Goal: Find specific page/section: Find specific page/section

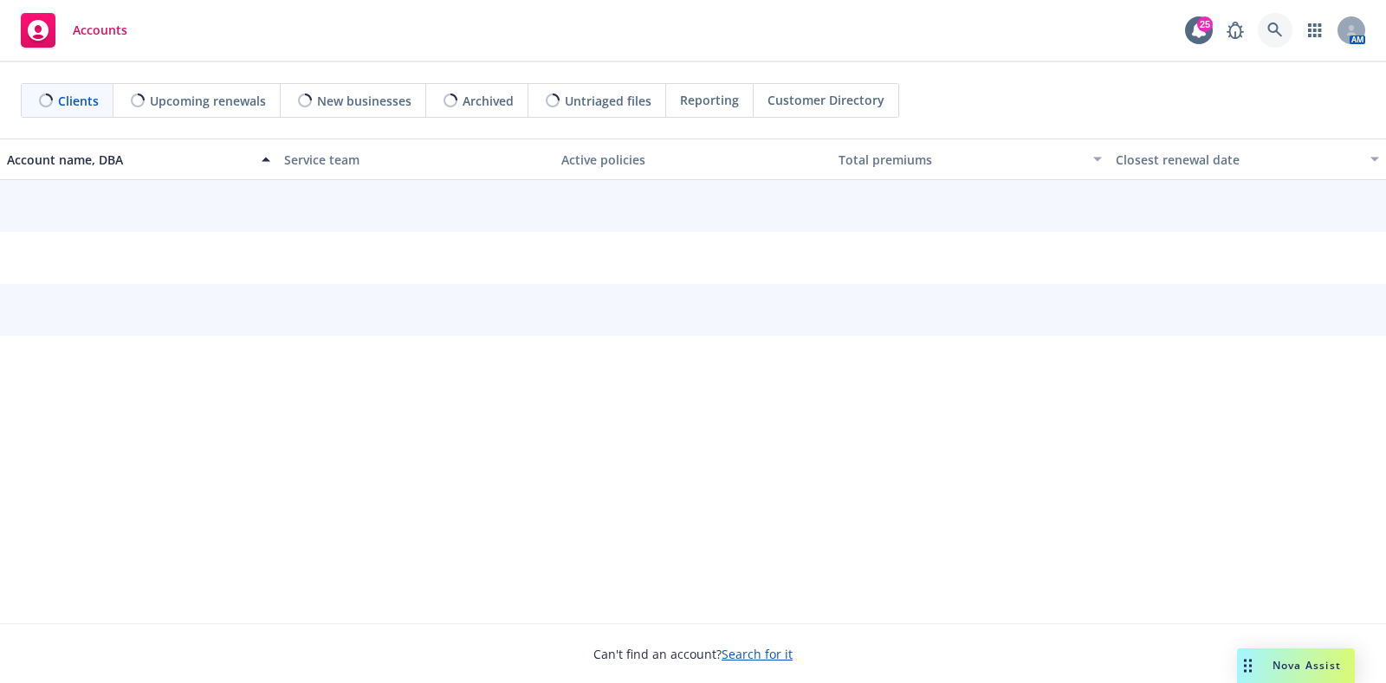
click at [1274, 21] on link at bounding box center [1274, 30] width 35 height 35
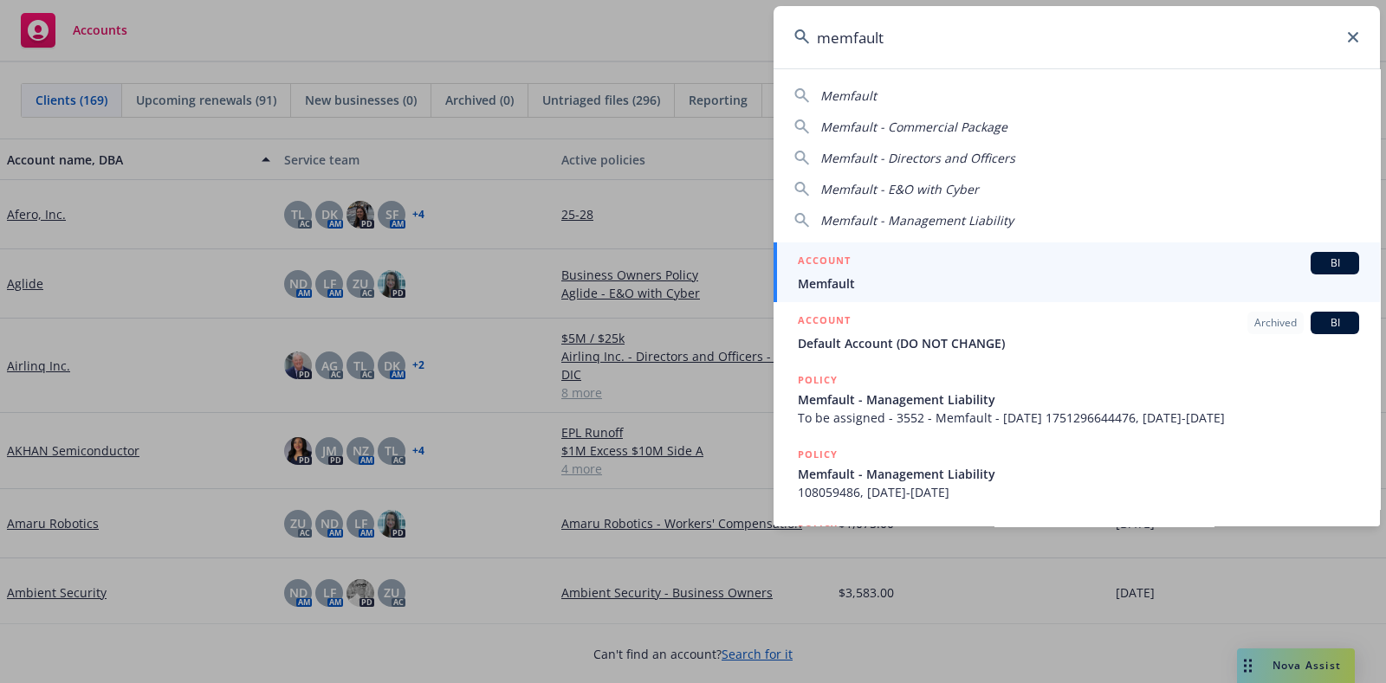
type input "memfault"
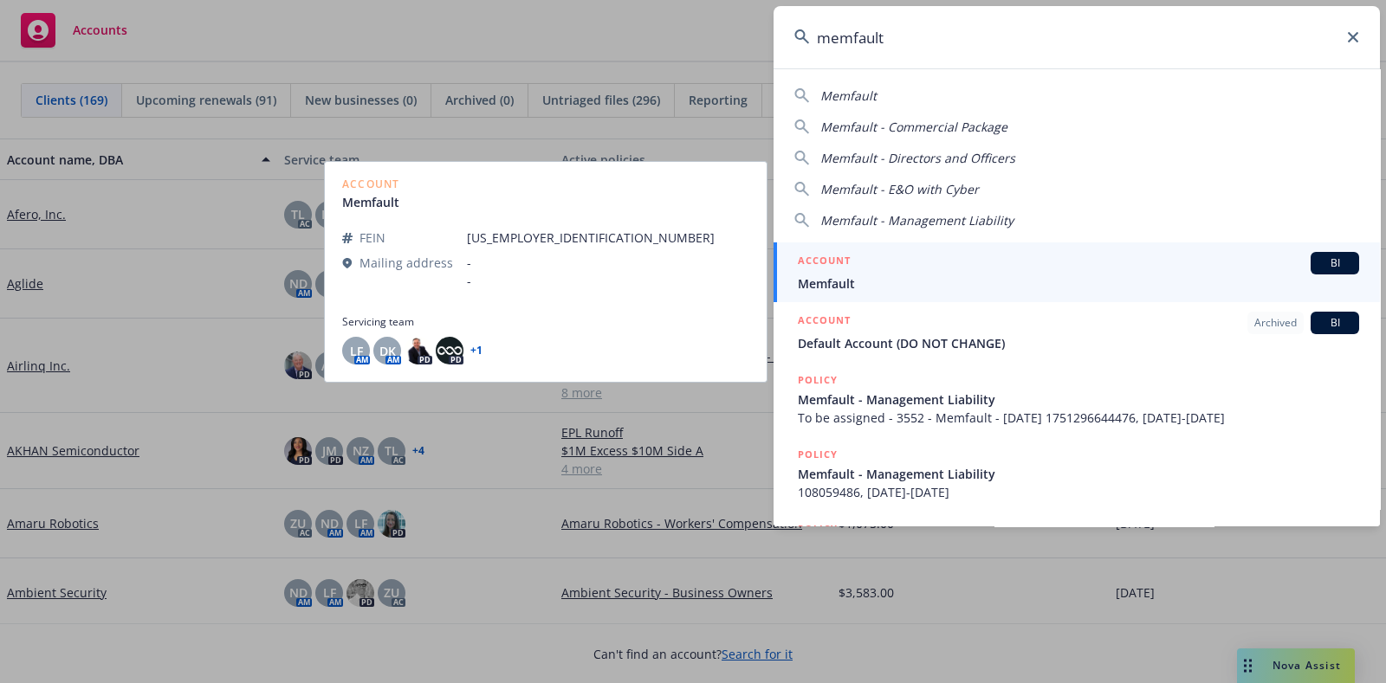
click at [890, 270] on div "ACCOUNT BI" at bounding box center [1078, 263] width 561 height 23
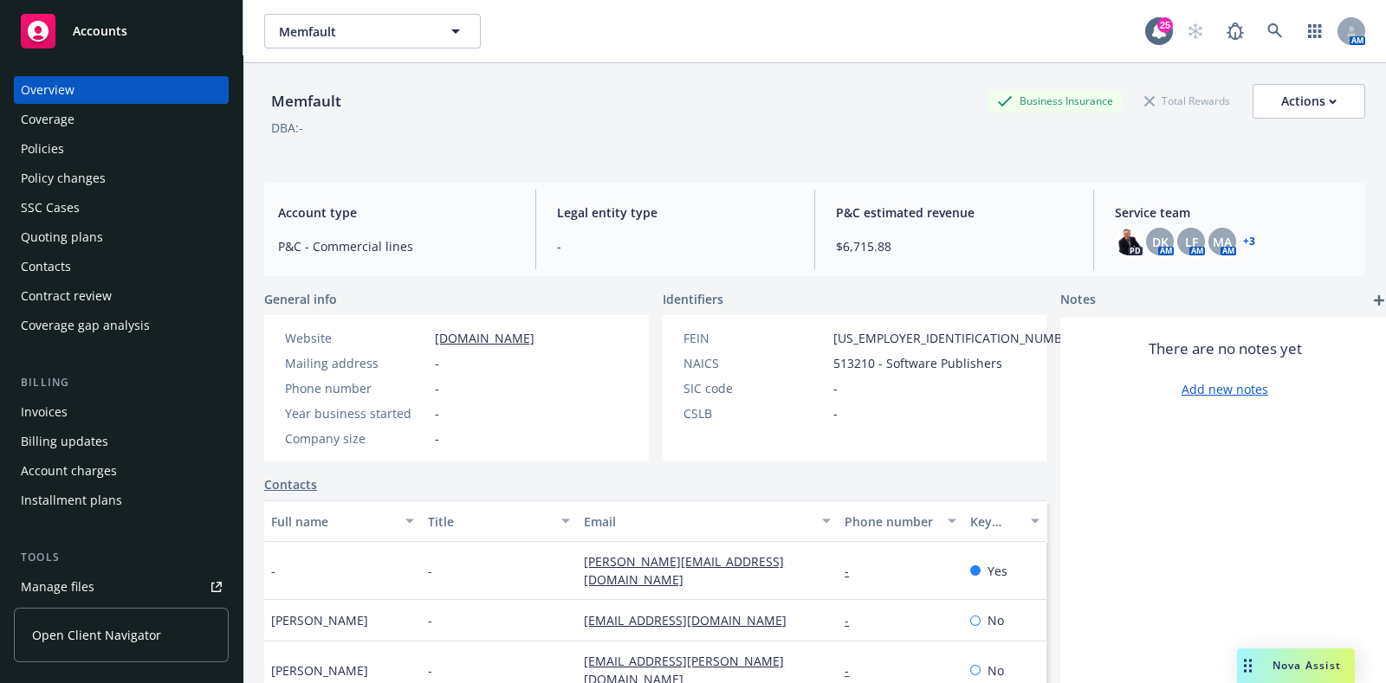
click at [157, 147] on div "Policies" at bounding box center [121, 149] width 201 height 28
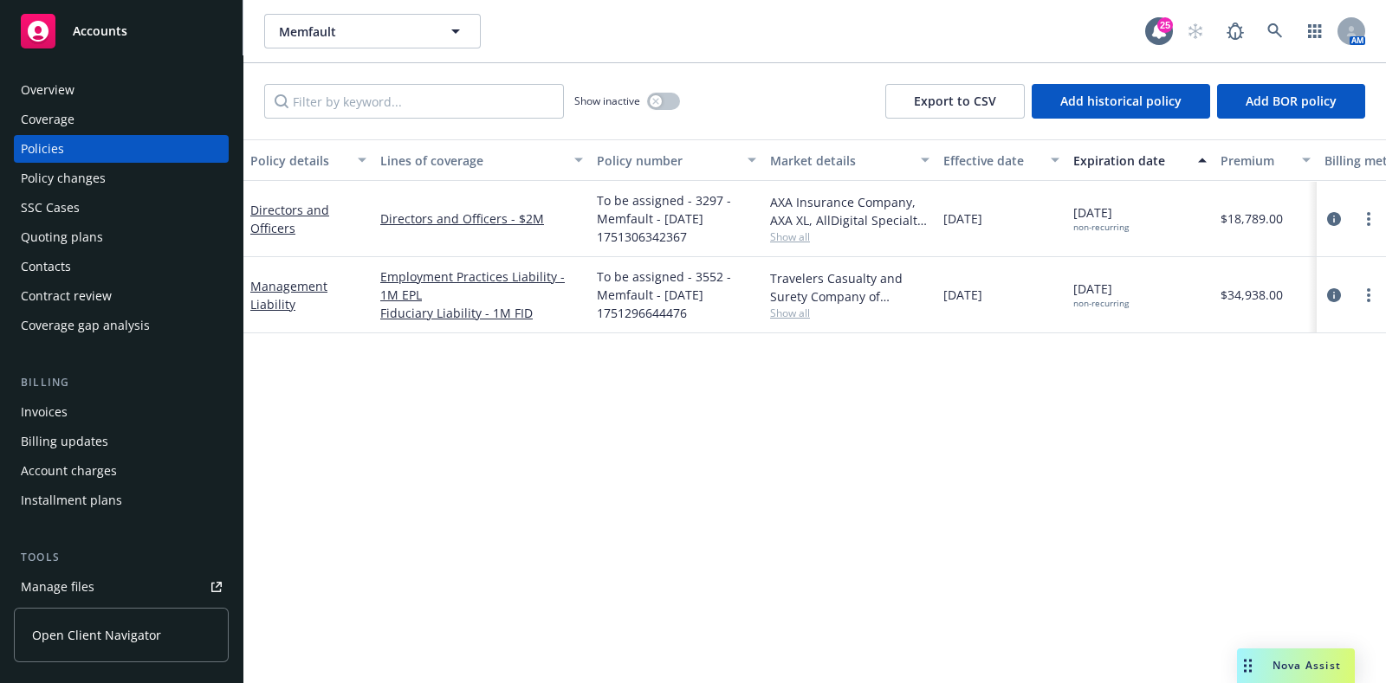
click at [157, 147] on div "Policies" at bounding box center [121, 149] width 201 height 28
click at [158, 170] on div "Policy changes" at bounding box center [121, 179] width 201 height 28
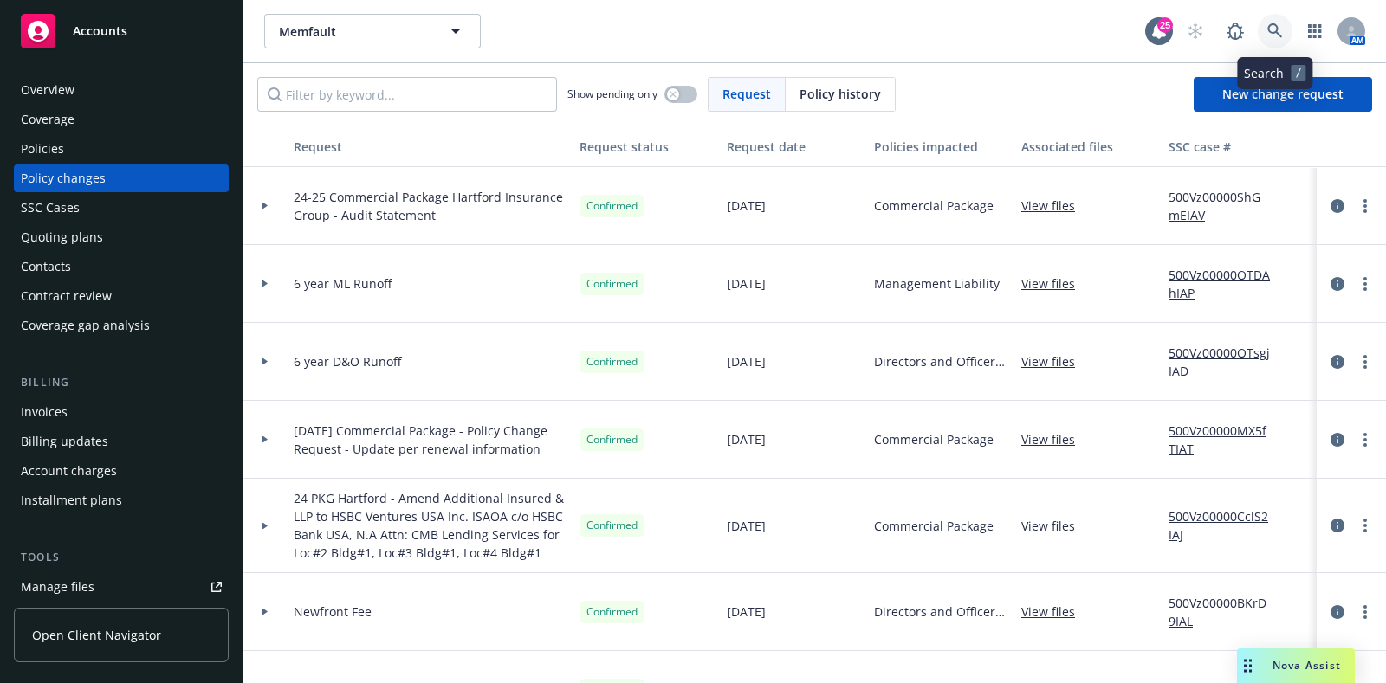
click at [1260, 31] on link at bounding box center [1274, 31] width 35 height 35
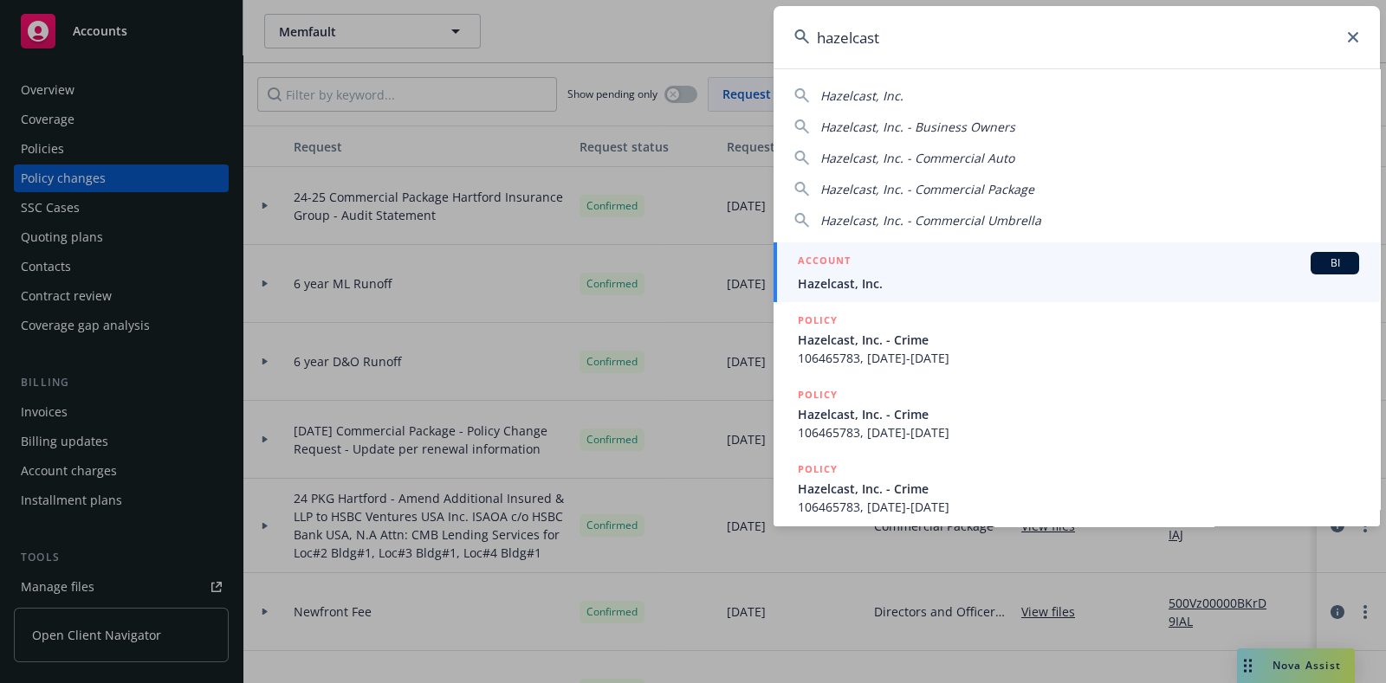
type input "hazelcast"
click at [950, 269] on div "ACCOUNT BI" at bounding box center [1078, 263] width 561 height 23
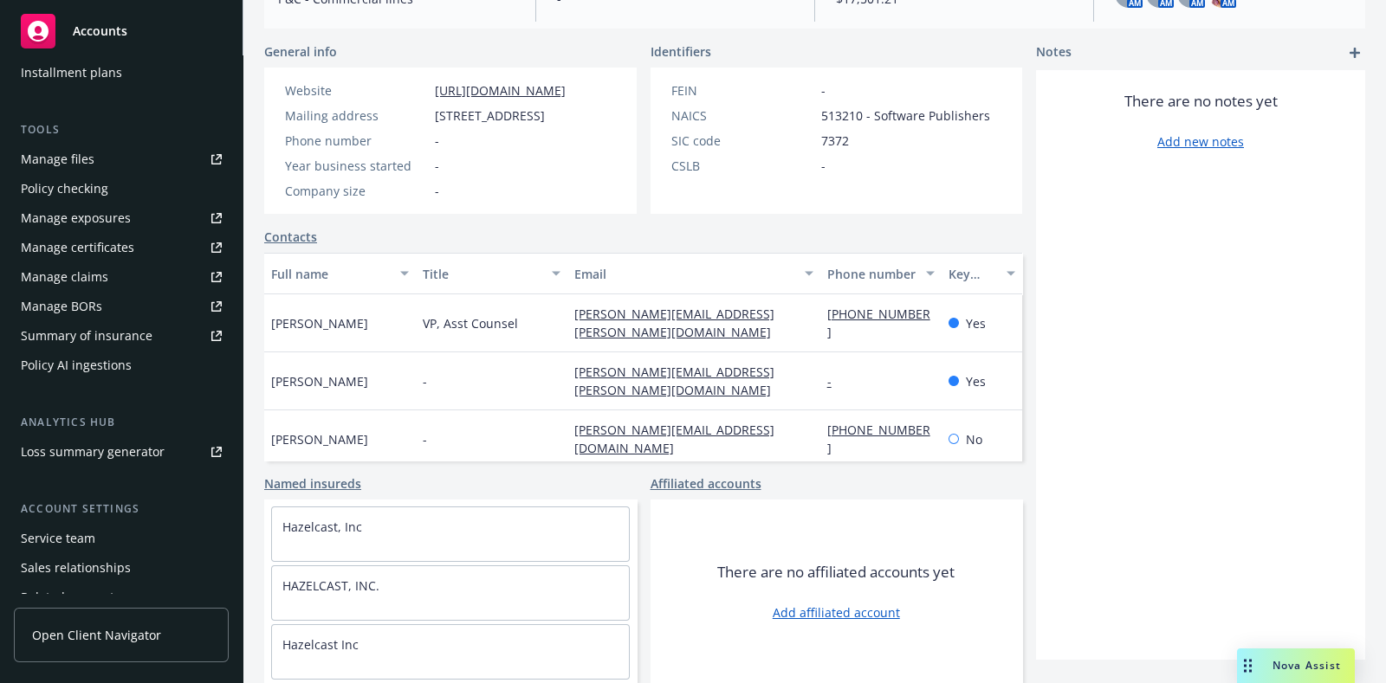
scroll to position [503, 0]
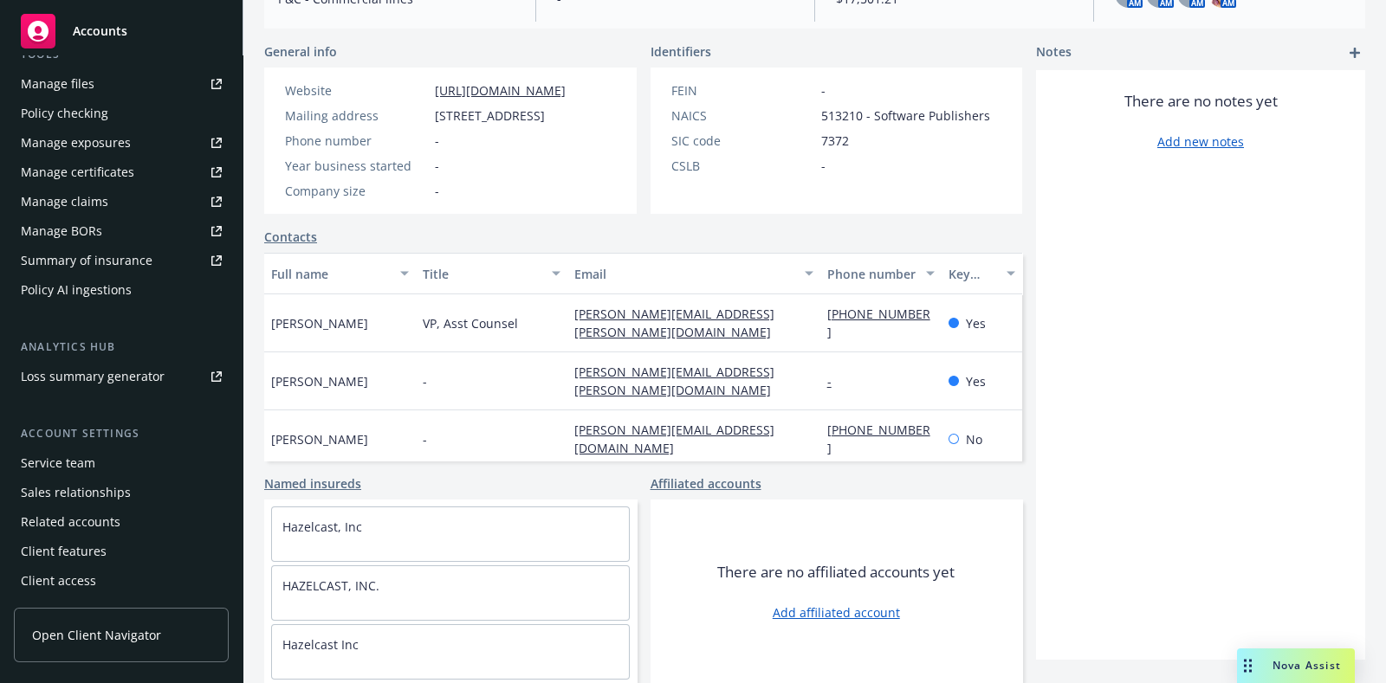
click at [304, 235] on link "Contacts" at bounding box center [290, 237] width 53 height 18
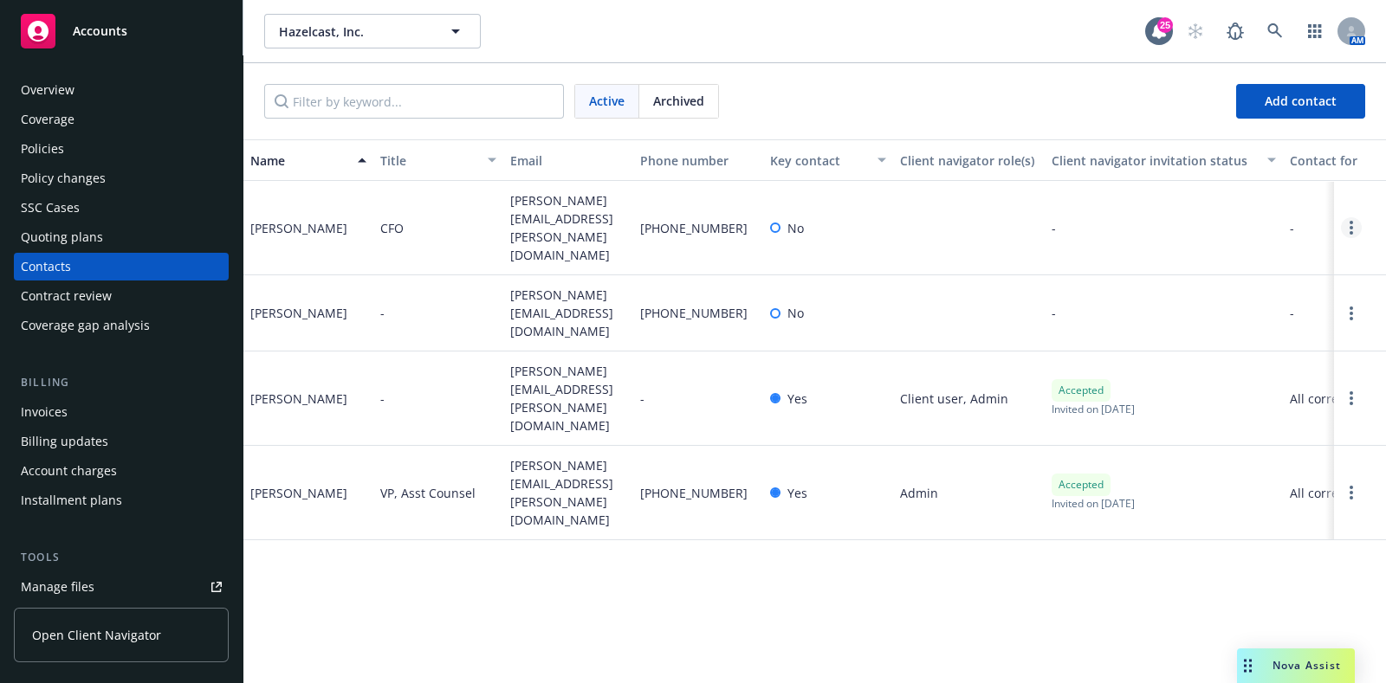
click at [1351, 226] on circle "Open options" at bounding box center [1350, 227] width 3 height 3
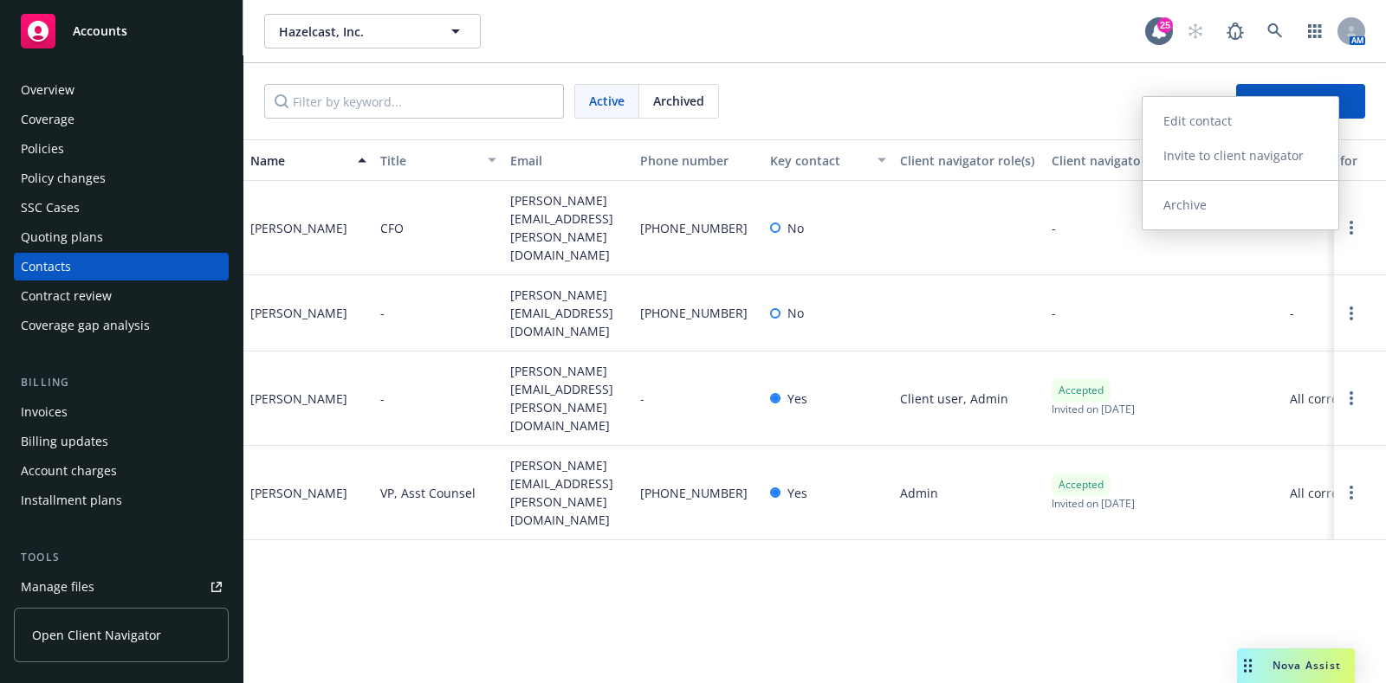
click at [1303, 203] on link "Archive" at bounding box center [1240, 205] width 196 height 35
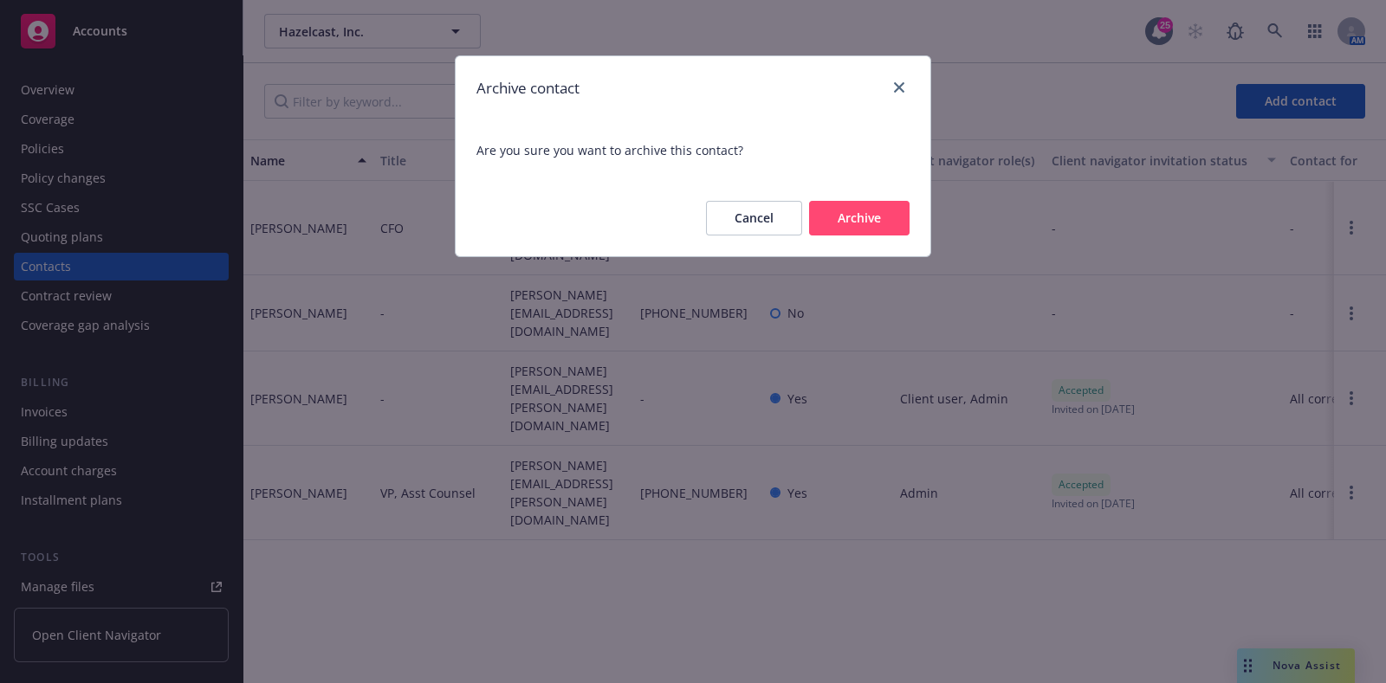
click at [907, 214] on button "Archive" at bounding box center [859, 218] width 100 height 35
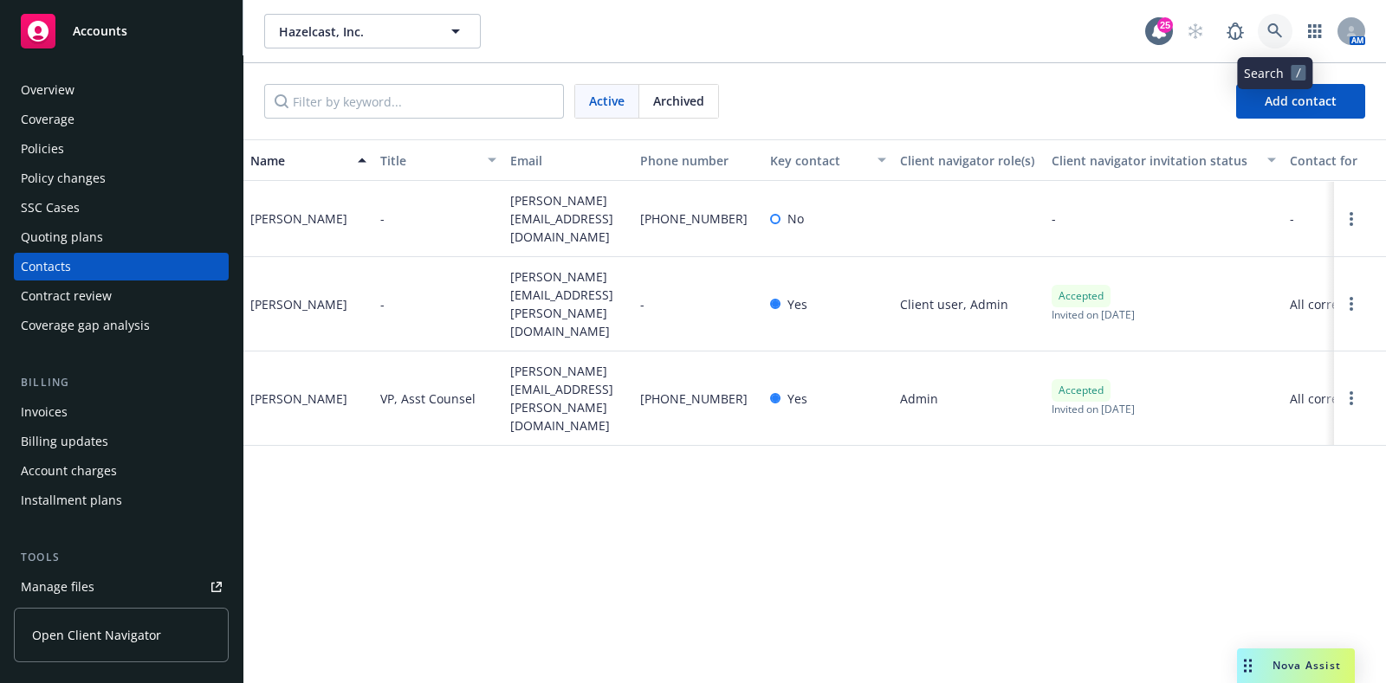
click at [1289, 26] on link at bounding box center [1274, 31] width 35 height 35
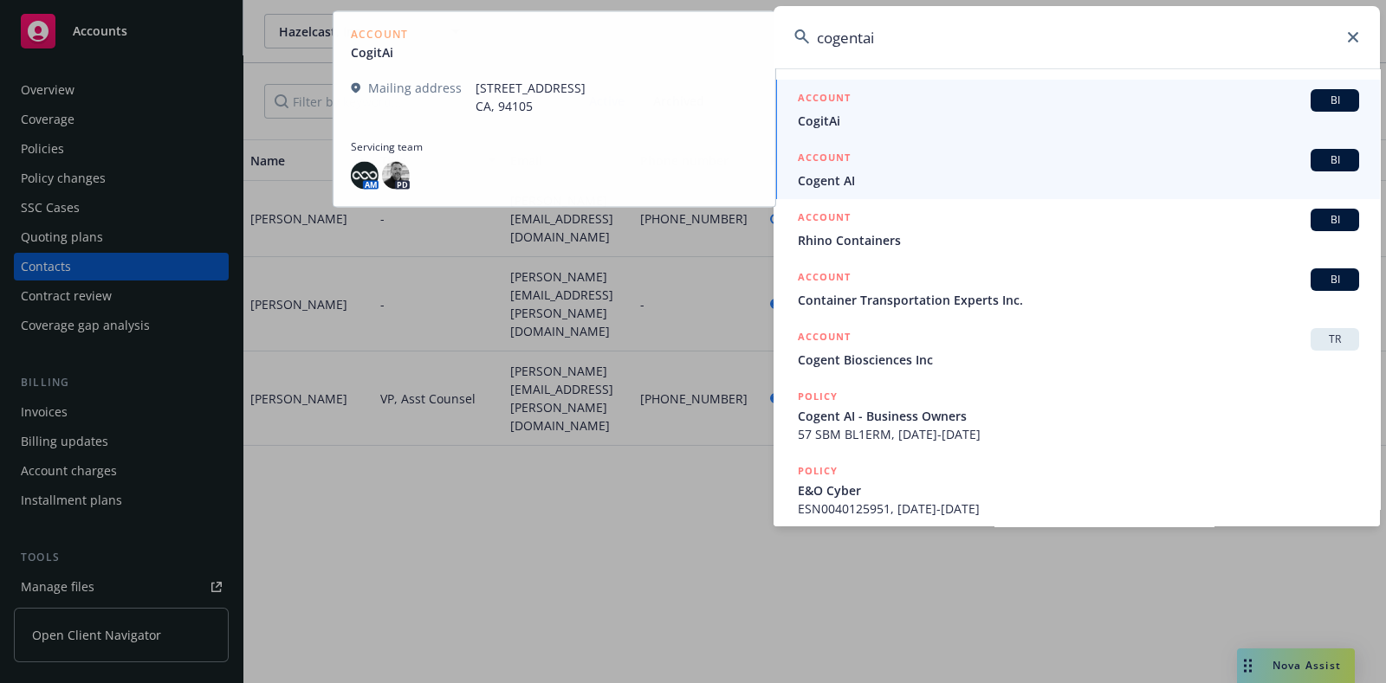
type input "cogentai"
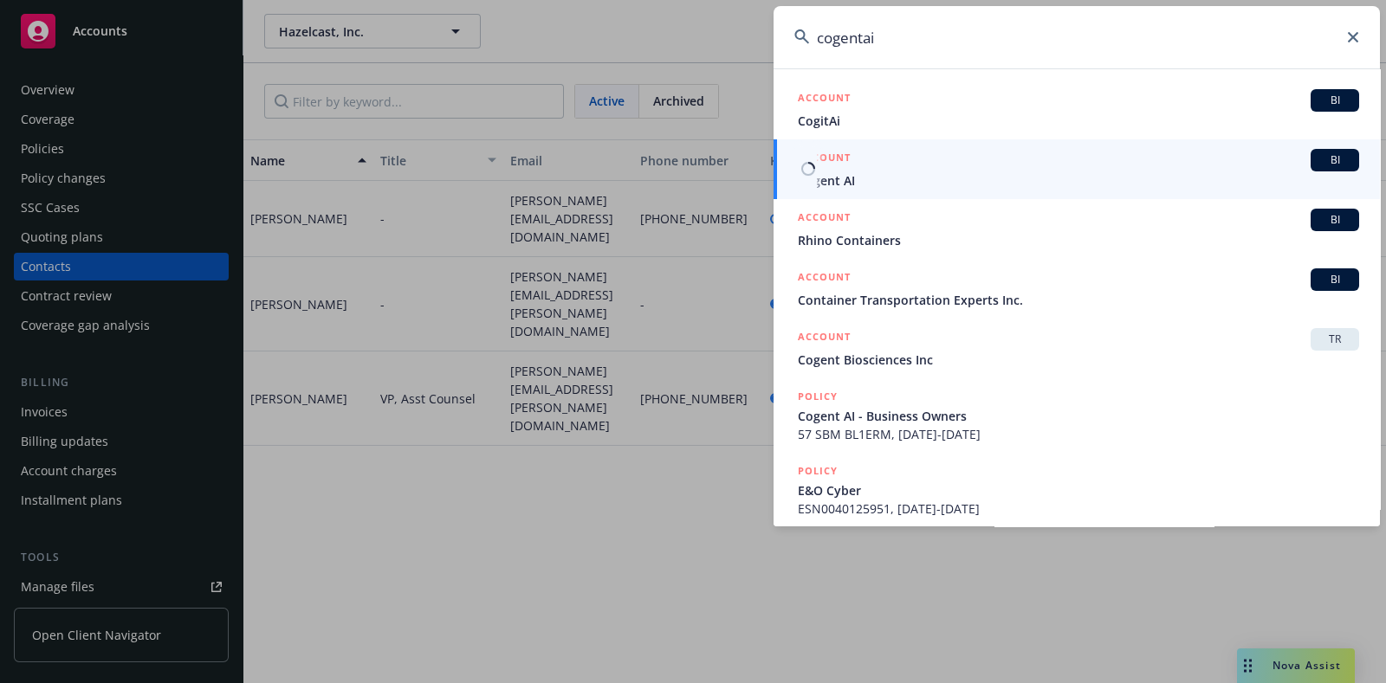
click at [908, 171] on span "Cogent AI" at bounding box center [1078, 180] width 561 height 18
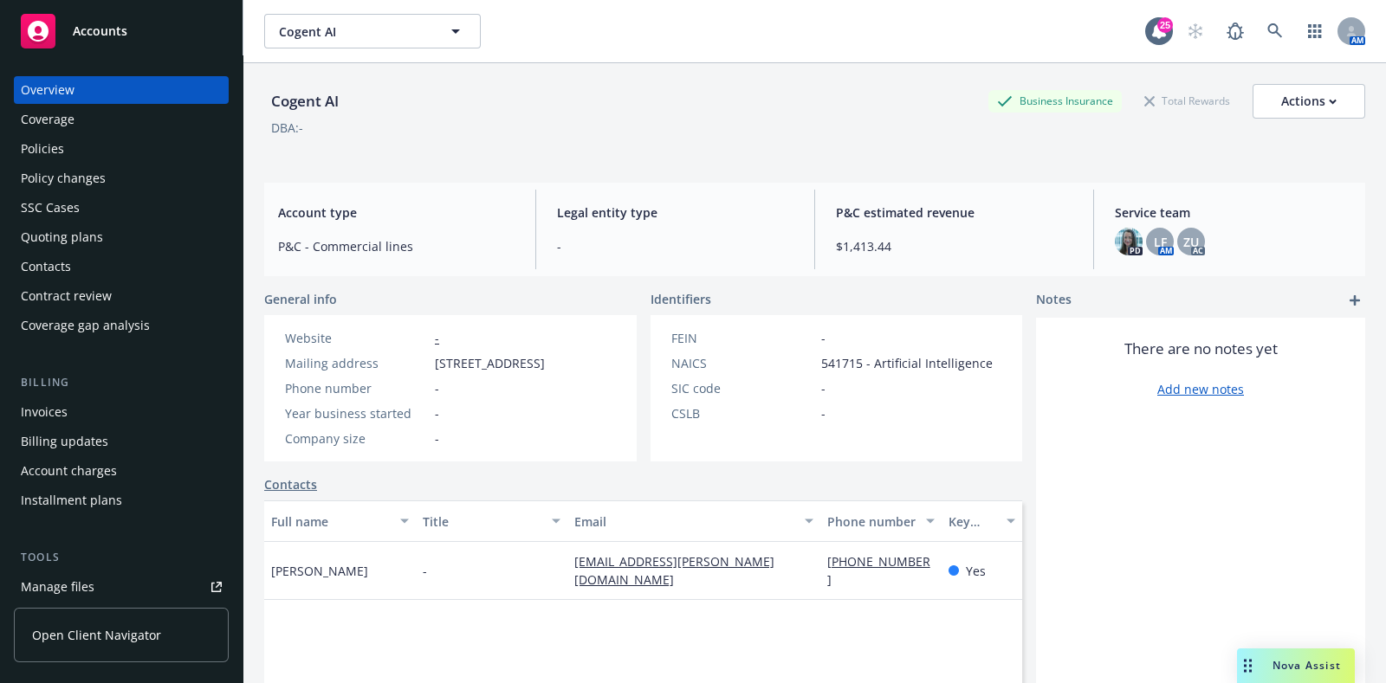
click at [100, 236] on div "Quoting plans" at bounding box center [62, 237] width 82 height 28
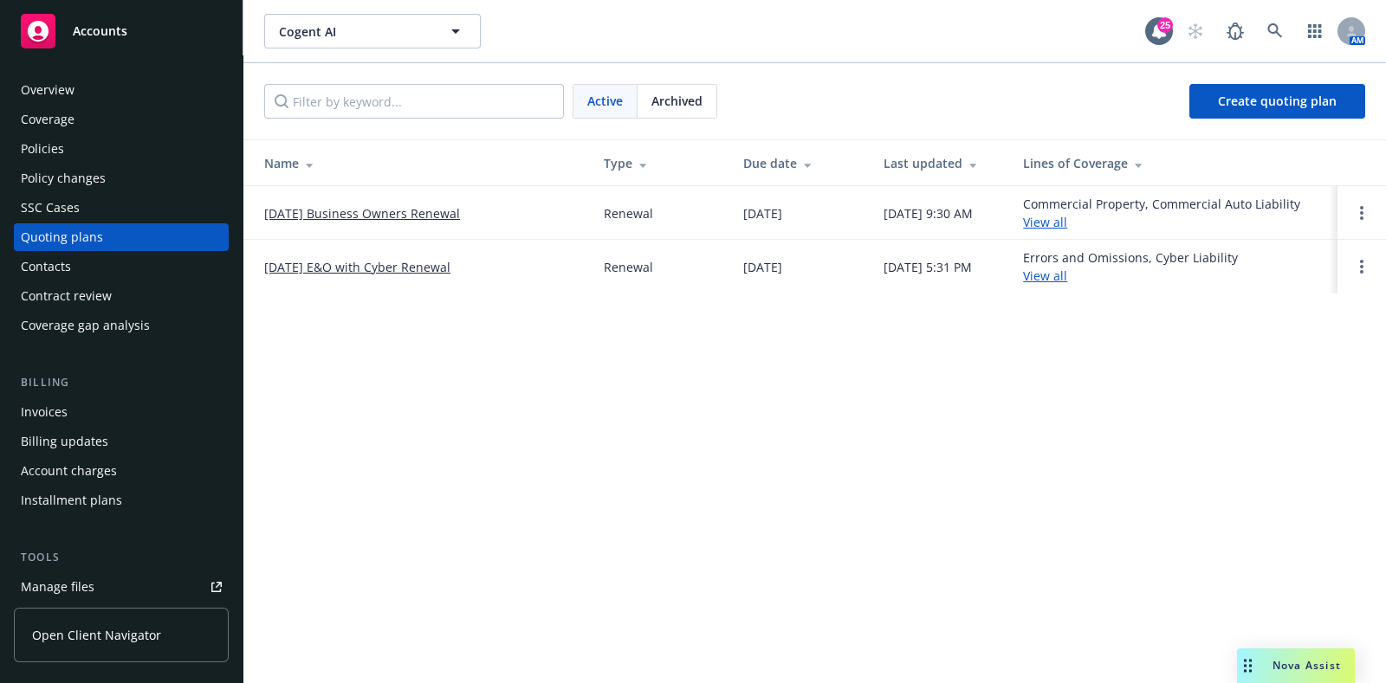
click at [381, 214] on link "[DATE] Business Owners Renewal" at bounding box center [362, 213] width 196 height 18
